Goal: Task Accomplishment & Management: Complete application form

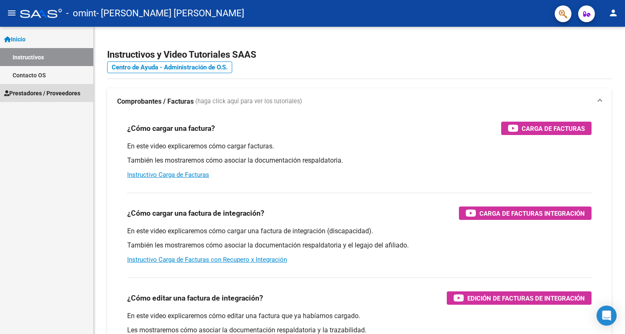
click at [35, 94] on span "Prestadores / Proveedores" at bounding box center [42, 93] width 76 height 9
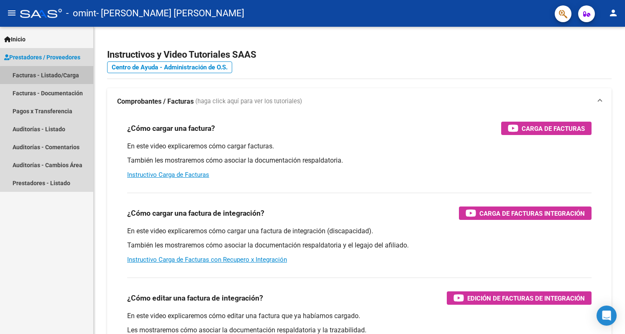
click at [47, 77] on link "Facturas - Listado/Carga" at bounding box center [46, 75] width 93 height 18
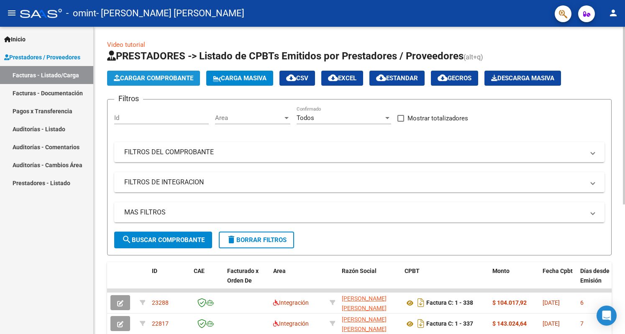
click at [145, 78] on span "Cargar Comprobante" at bounding box center [153, 78] width 79 height 8
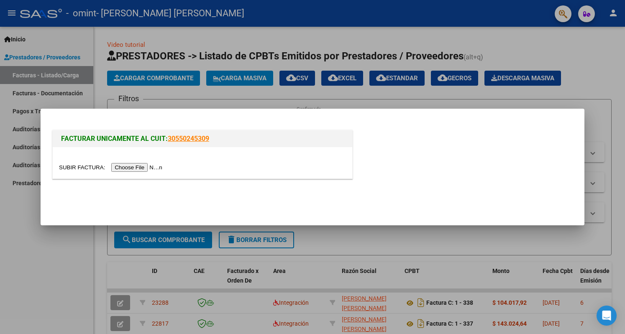
click at [149, 168] on input "file" at bounding box center [112, 167] width 106 height 9
click at [254, 92] on div at bounding box center [312, 167] width 625 height 334
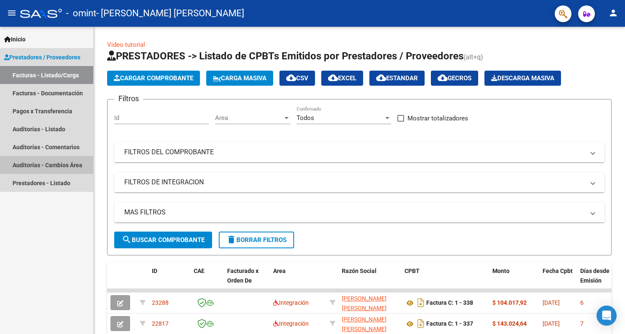
click at [50, 164] on link "Auditorías - Cambios Área" at bounding box center [46, 165] width 93 height 18
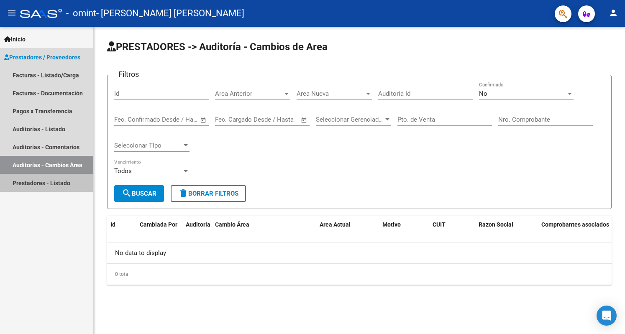
click at [36, 182] on link "Prestadores - Listado" at bounding box center [46, 183] width 93 height 18
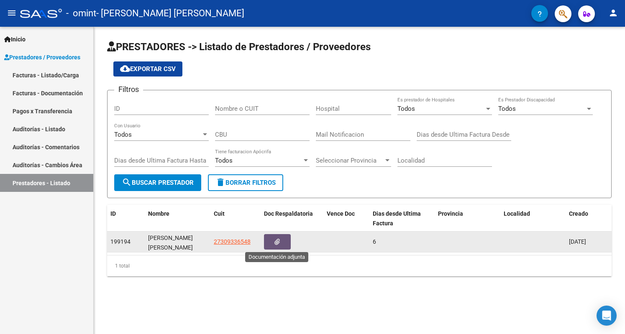
click at [279, 243] on icon "button" at bounding box center [276, 242] width 5 height 6
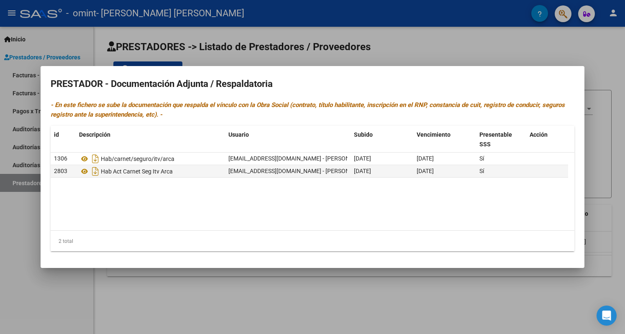
click at [426, 36] on div at bounding box center [312, 167] width 625 height 334
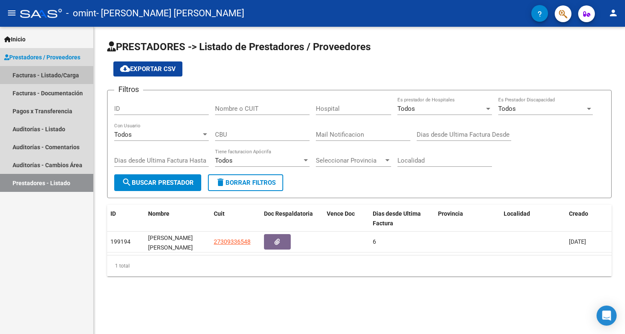
click at [45, 77] on link "Facturas - Listado/Carga" at bounding box center [46, 75] width 93 height 18
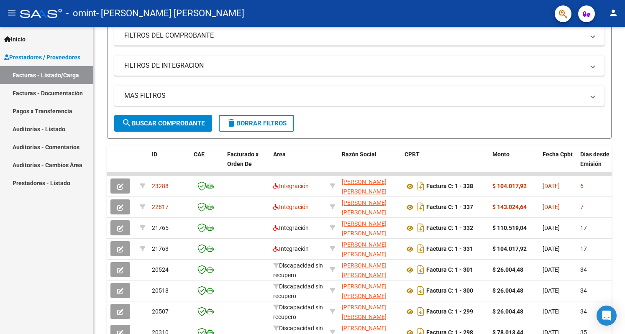
scroll to position [135, 0]
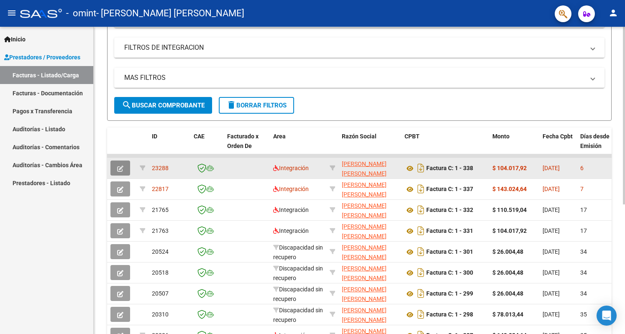
click at [120, 168] on icon "button" at bounding box center [120, 169] width 6 height 6
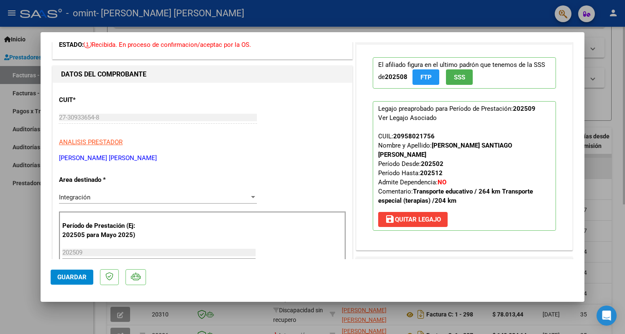
scroll to position [0, 0]
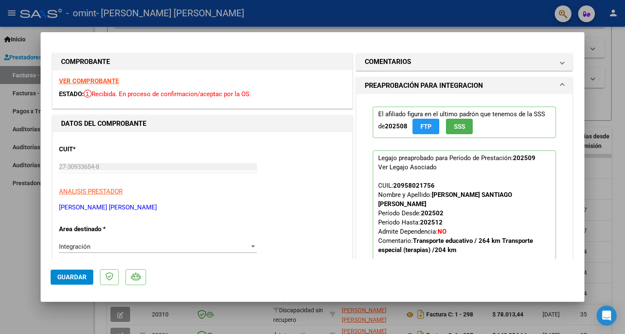
click at [310, 13] on div at bounding box center [312, 167] width 625 height 334
type input "$ 0,00"
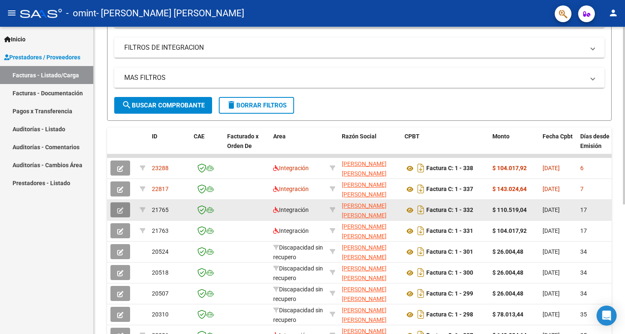
click at [118, 209] on icon "button" at bounding box center [120, 210] width 6 height 6
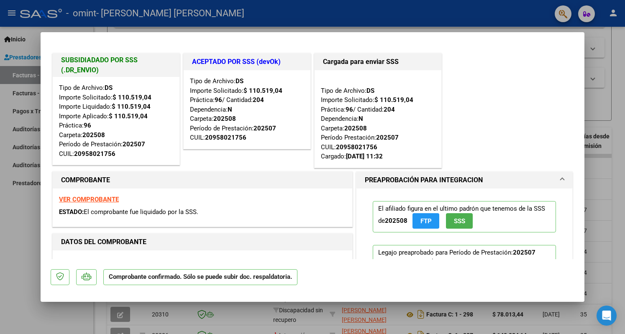
click at [479, 10] on div at bounding box center [312, 167] width 625 height 334
type input "$ 0,00"
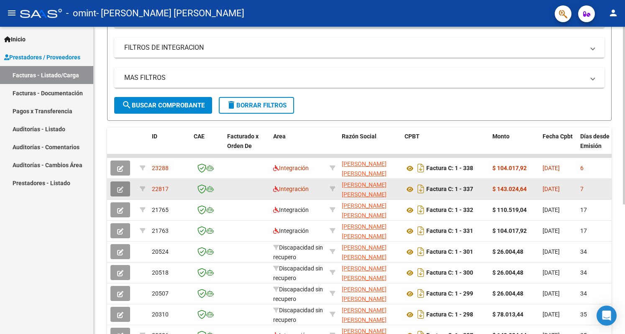
click at [123, 188] on icon "button" at bounding box center [120, 189] width 6 height 6
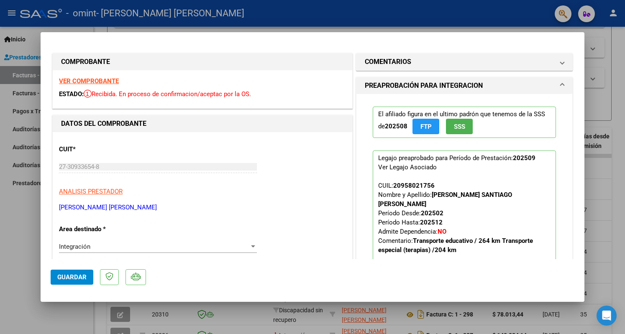
click at [272, 15] on div at bounding box center [312, 167] width 625 height 334
type input "$ 0,00"
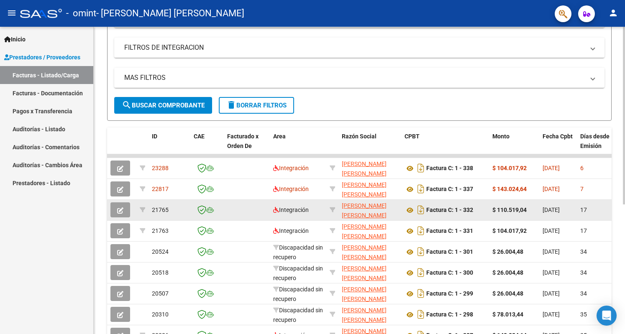
click at [122, 213] on icon "button" at bounding box center [120, 210] width 6 height 6
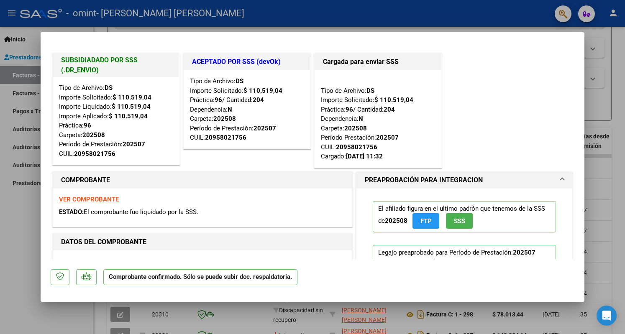
click at [304, 18] on div at bounding box center [312, 167] width 625 height 334
type input "$ 0,00"
